Goal: Communication & Community: Answer question/provide support

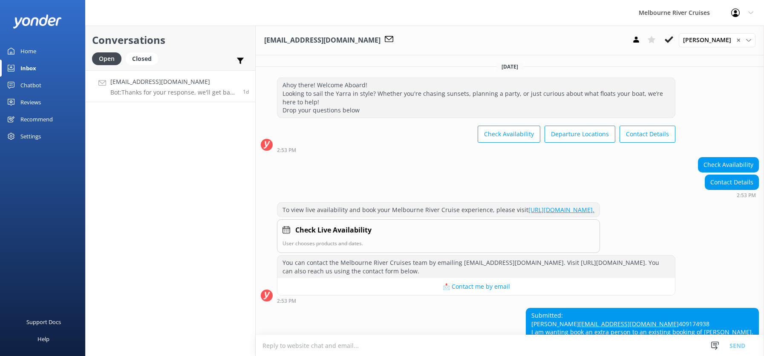
scroll to position [89, 0]
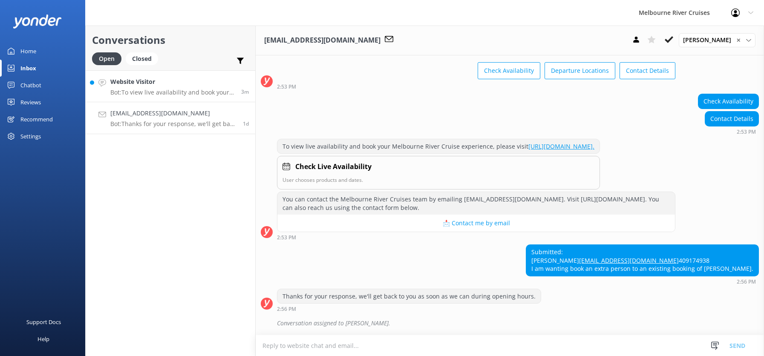
click at [138, 83] on h4 "Website Visitor" at bounding box center [172, 81] width 124 height 9
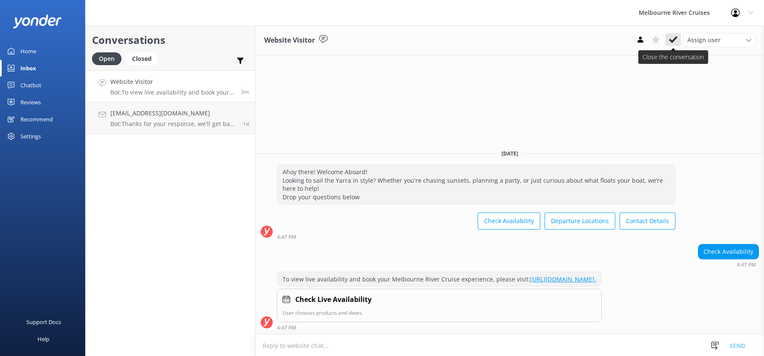
click at [670, 40] on use at bounding box center [673, 39] width 9 height 7
